Goal: Information Seeking & Learning: Check status

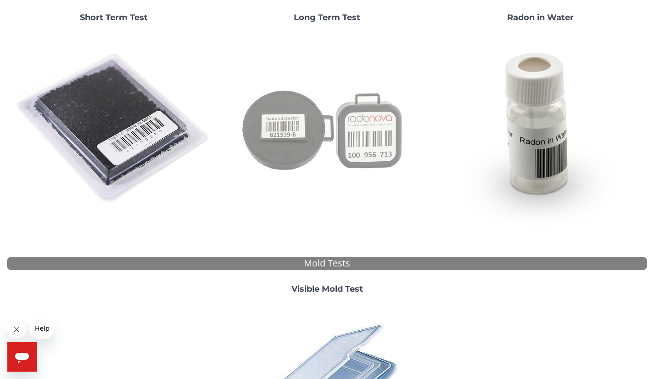
scroll to position [194, 0]
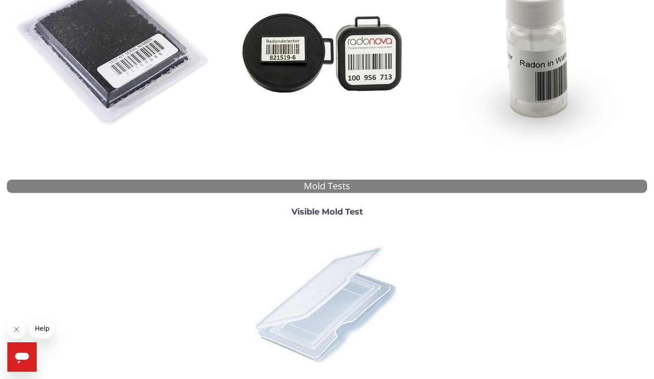
click at [344, 301] on img at bounding box center [327, 304] width 161 height 161
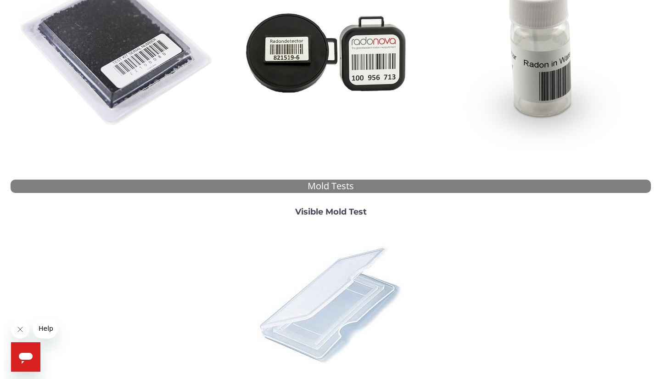
scroll to position [0, 0]
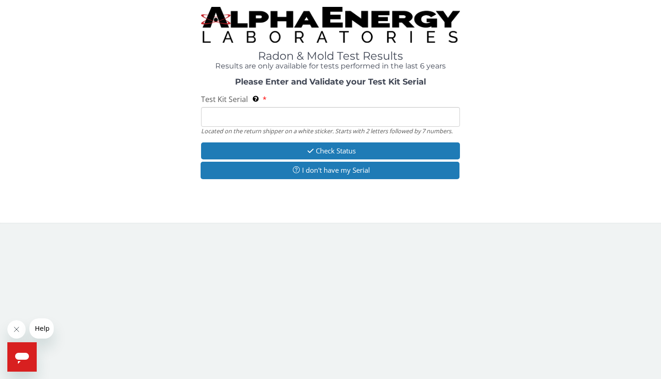
click at [297, 114] on input "Test Kit Serial Located on the return shipper on a white sticker. Starts with 2…" at bounding box center [330, 117] width 259 height 20
paste input "ML176395"
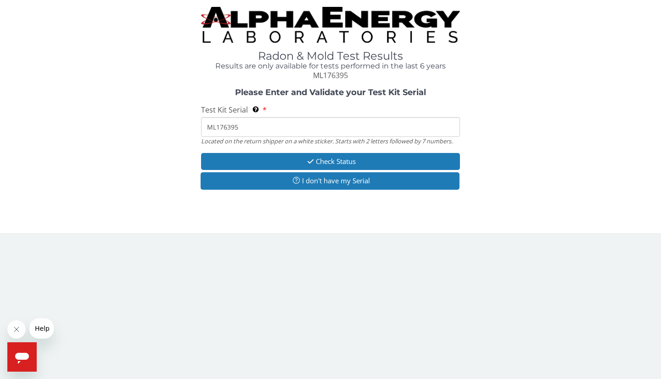
type input "ML176395"
click at [297, 114] on div "Test Kit Serial Located on the return shipper on a white sticker. Starts with 2…" at bounding box center [330, 125] width 259 height 41
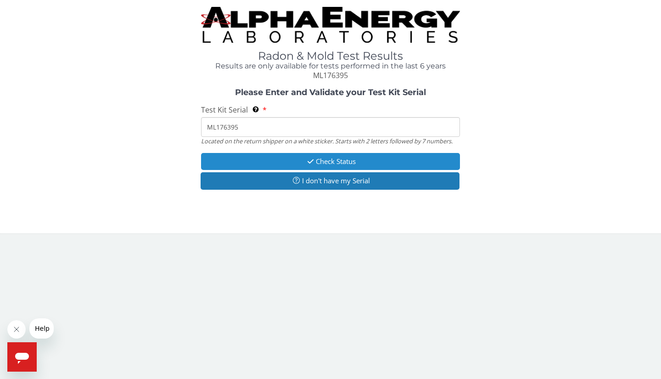
click at [318, 162] on button "Check Status" at bounding box center [330, 161] width 259 height 17
